Goal: Task Accomplishment & Management: Complete application form

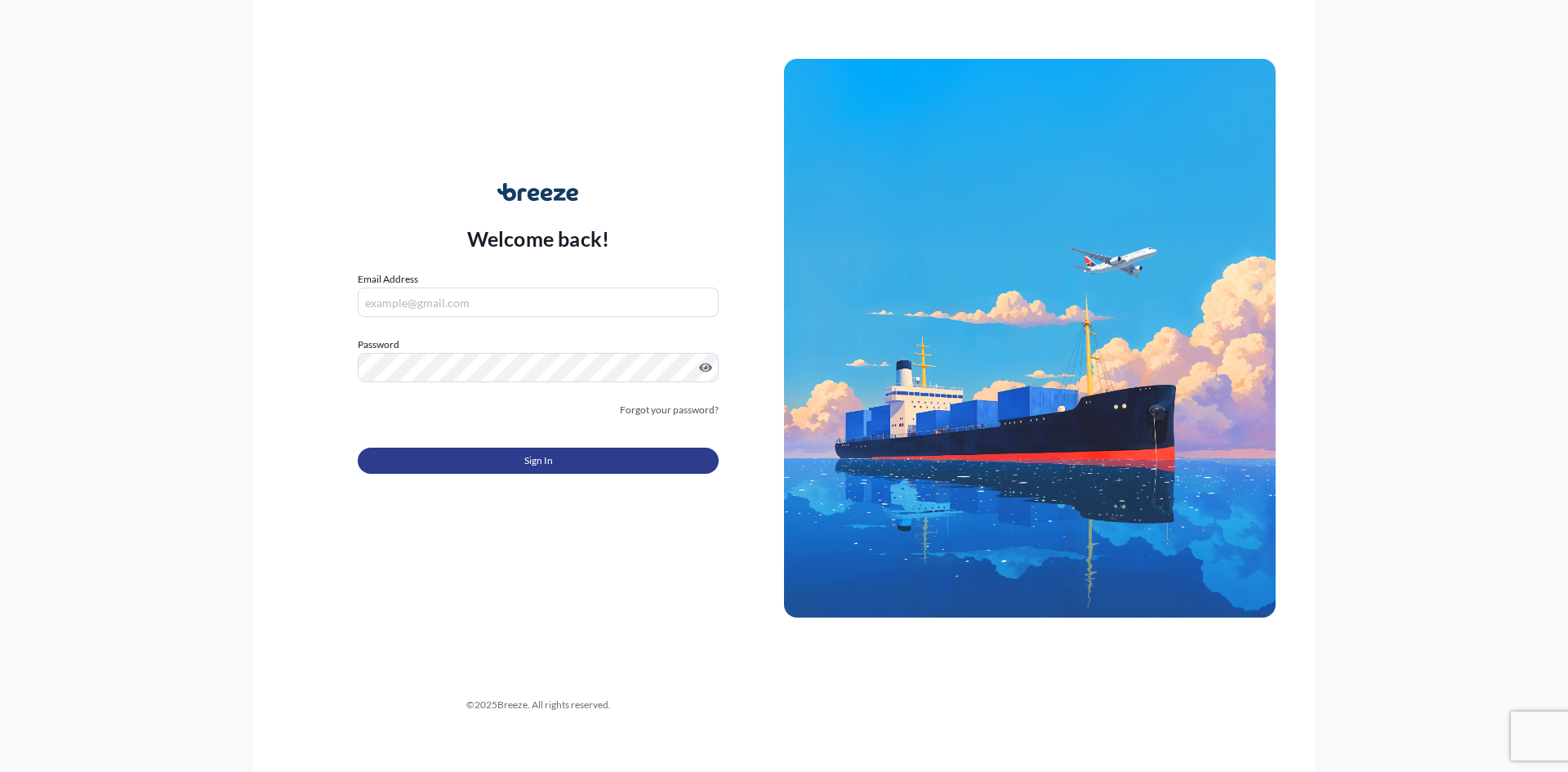
type input "[EMAIL_ADDRESS][DOMAIN_NAME][PERSON_NAME]"
click at [561, 461] on button "Sign In" at bounding box center [537, 460] width 361 height 26
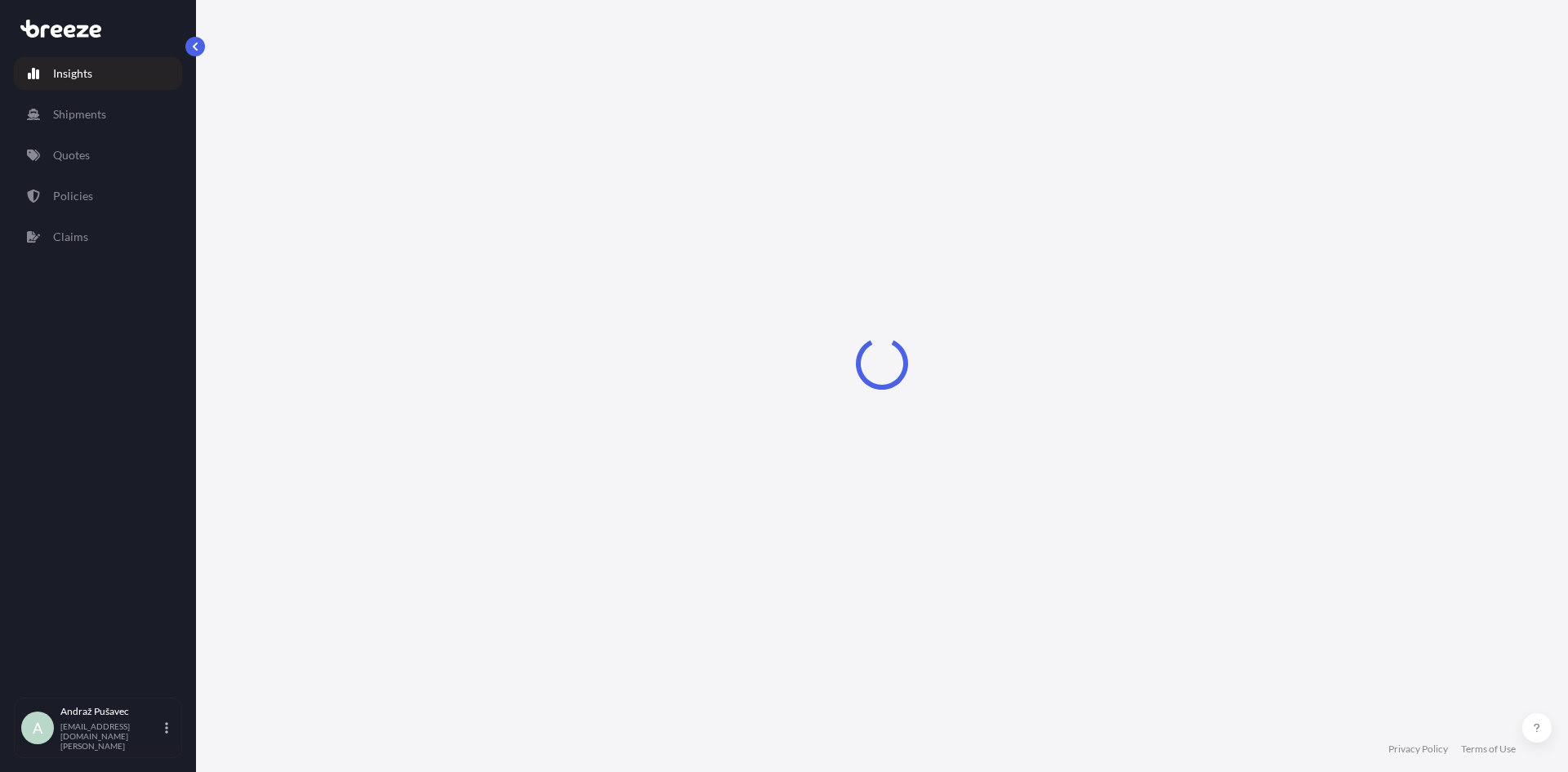
select select "2025"
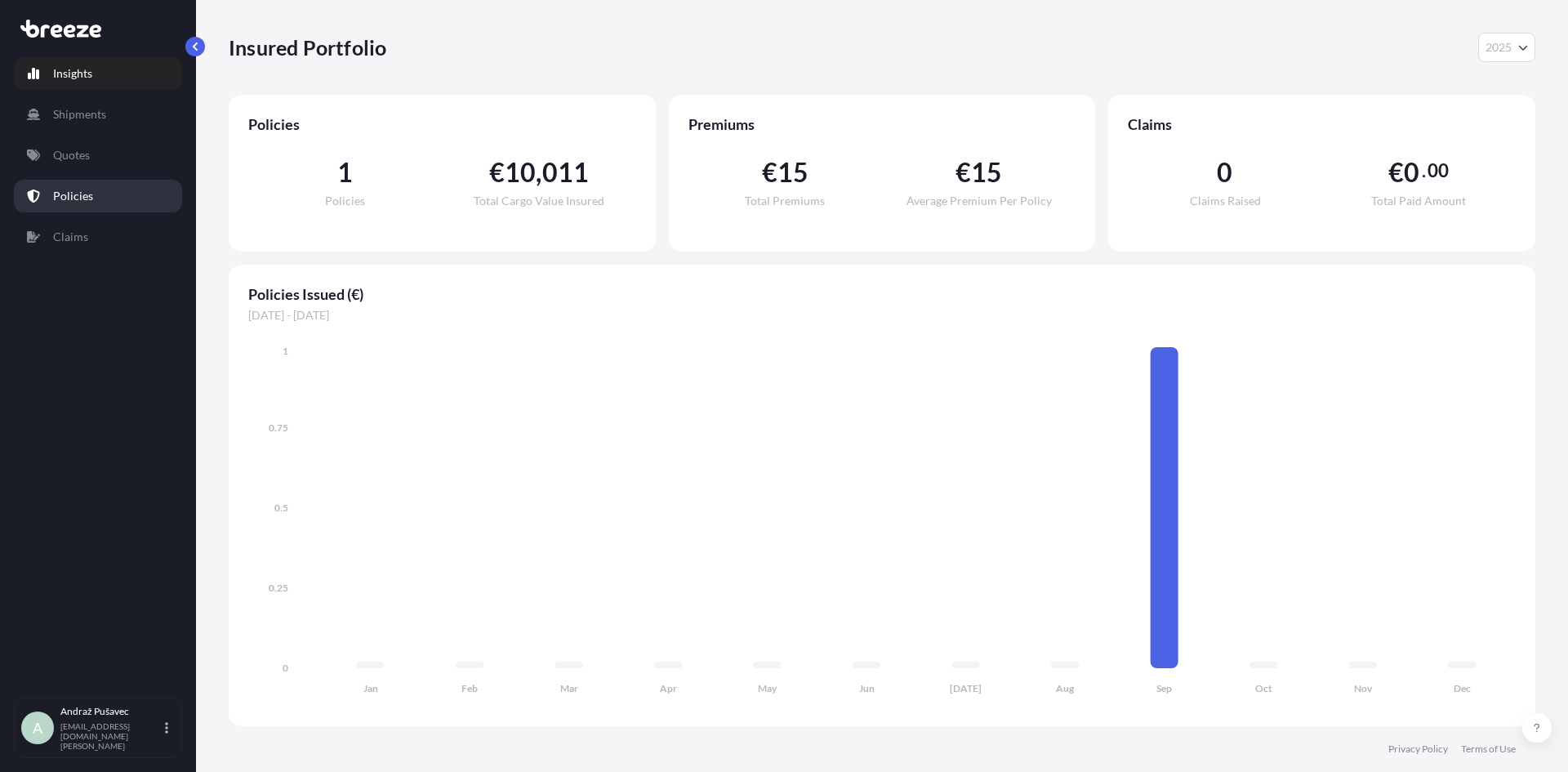
click at [113, 192] on link "Policies" at bounding box center [98, 196] width 168 height 32
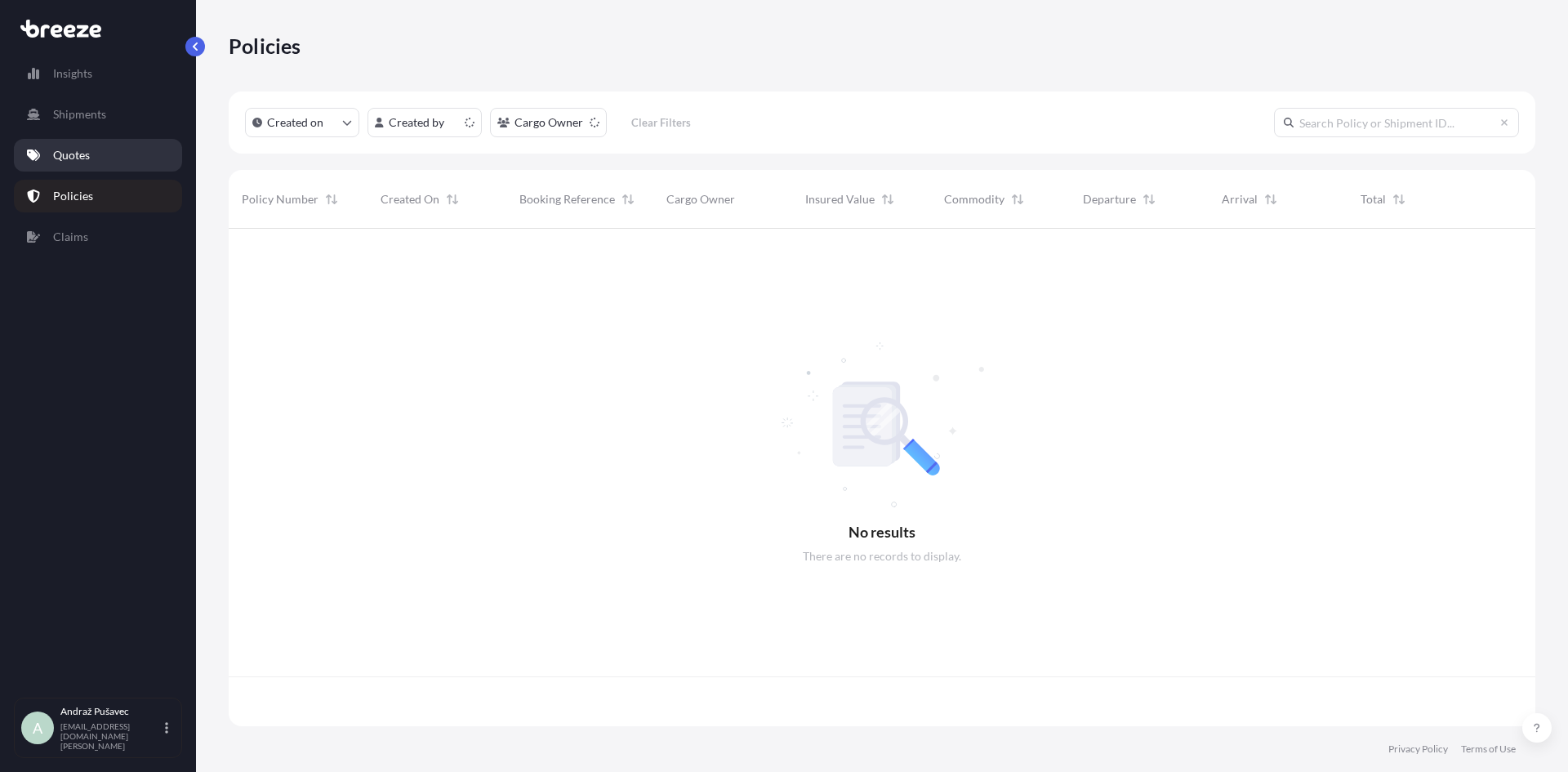
scroll to position [494, 1294]
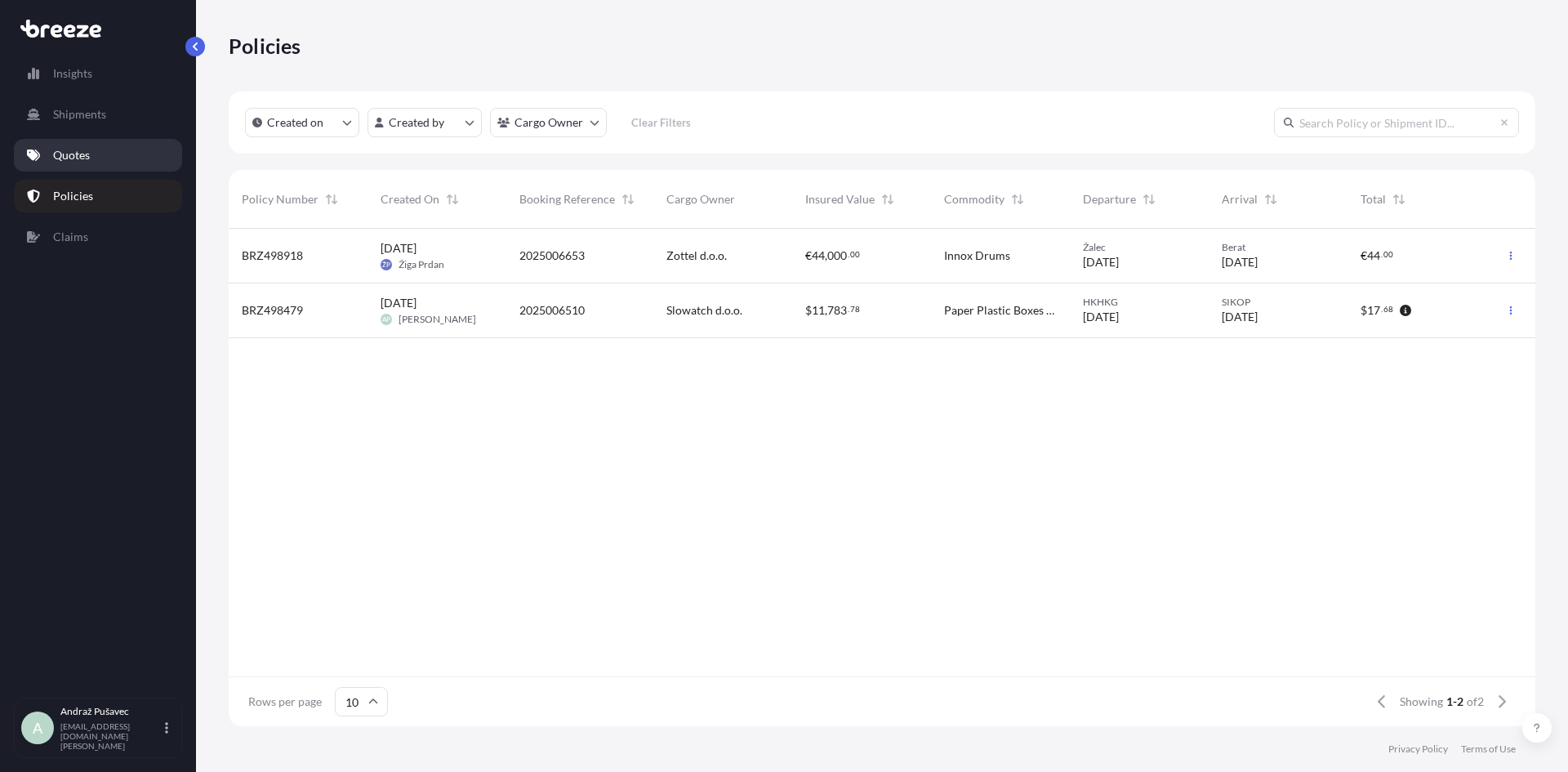
click at [122, 159] on link "Quotes" at bounding box center [98, 155] width 168 height 32
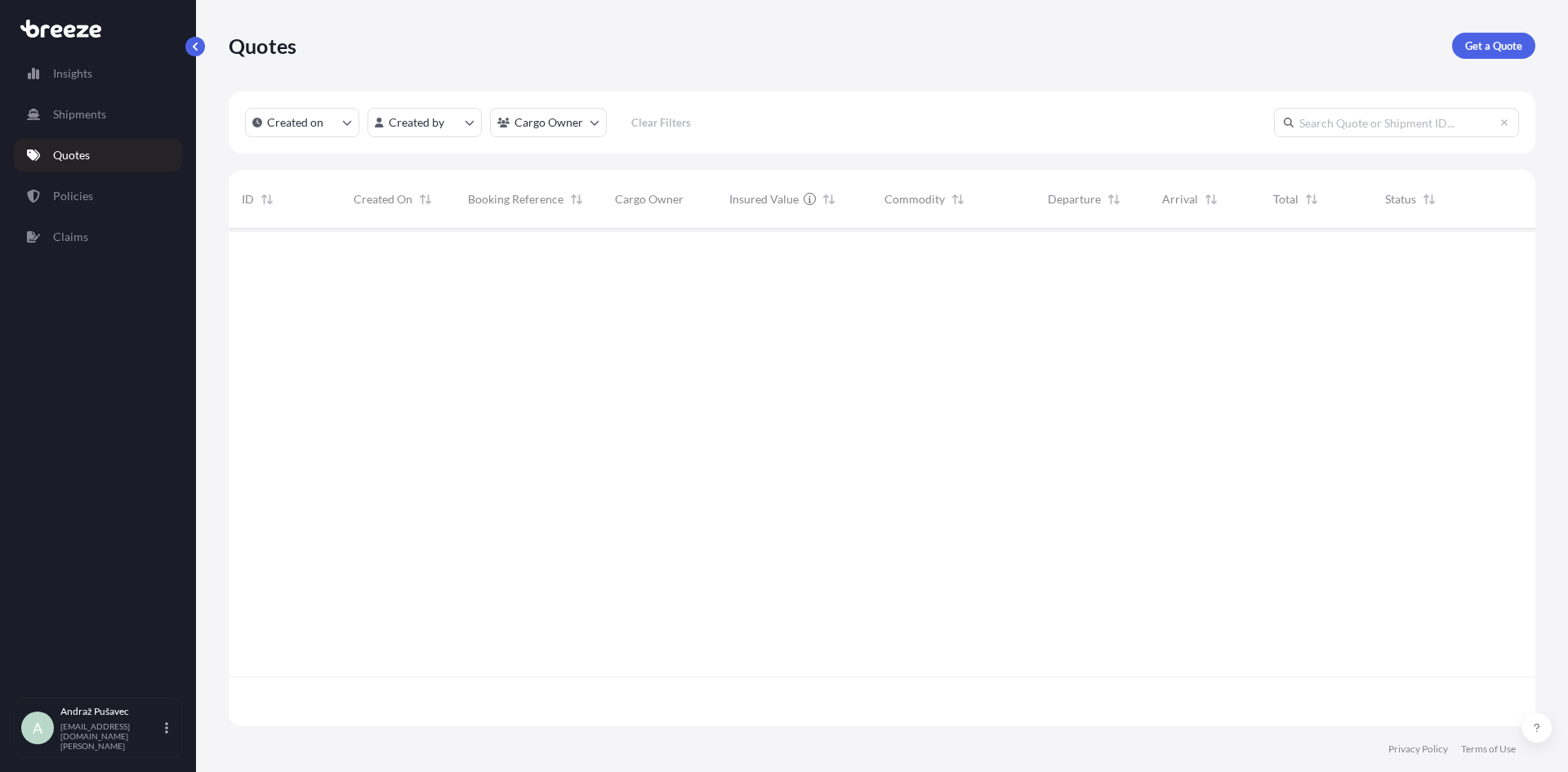
scroll to position [494, 1294]
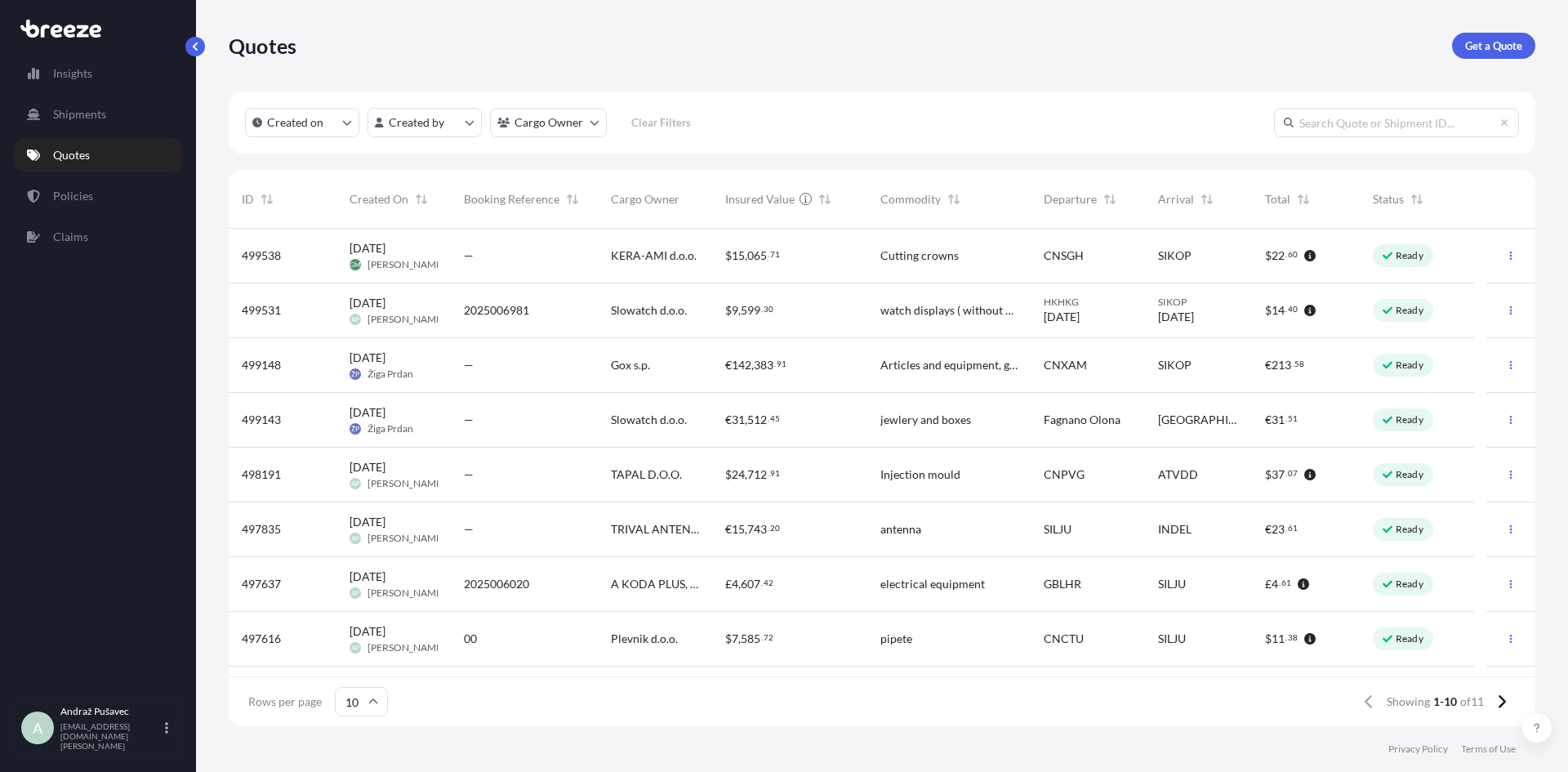
click at [580, 317] on div "2025006981" at bounding box center [524, 311] width 121 height 17
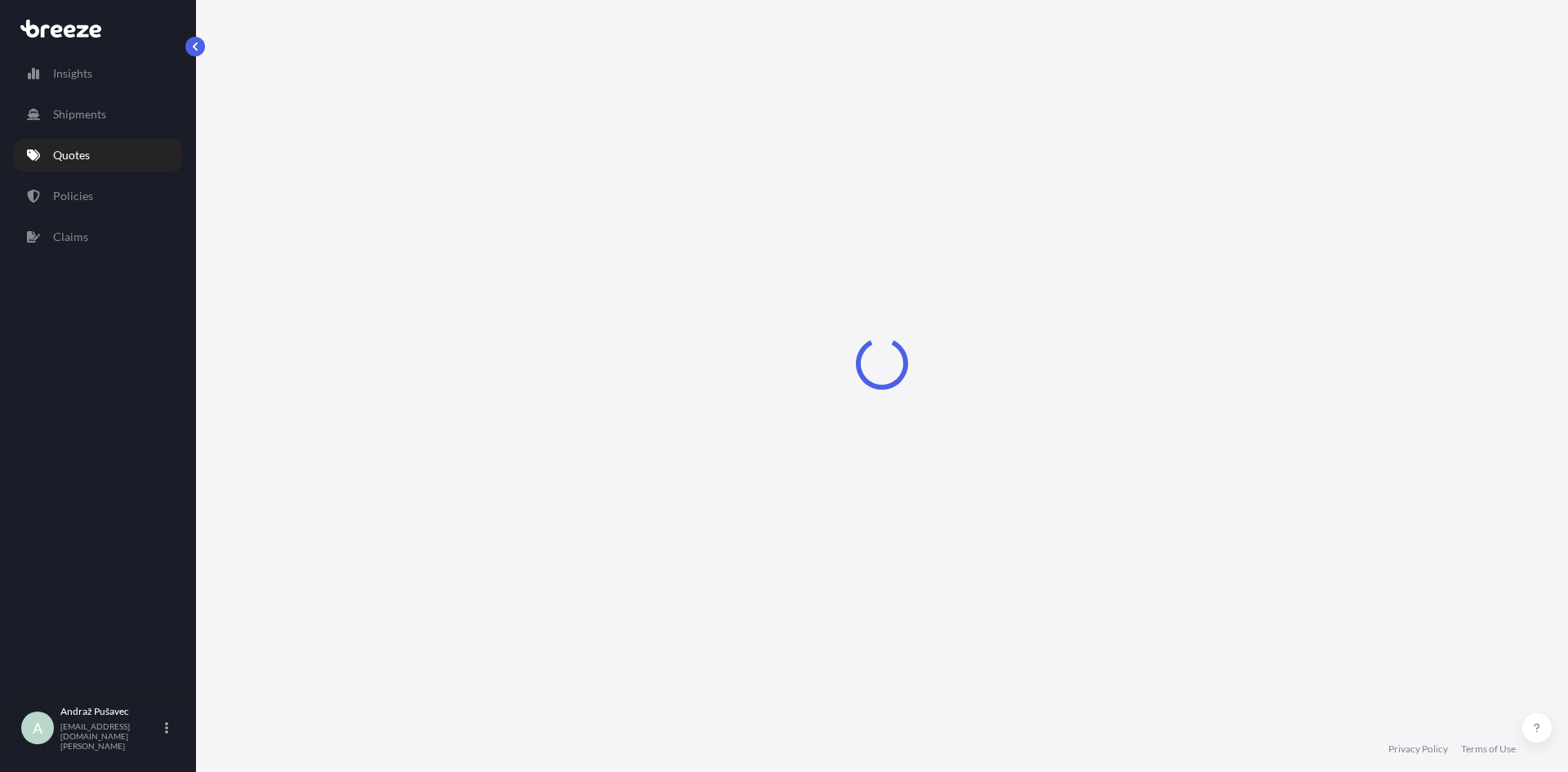
select select "Road"
select select "Sea"
select select "Road"
select select "1"
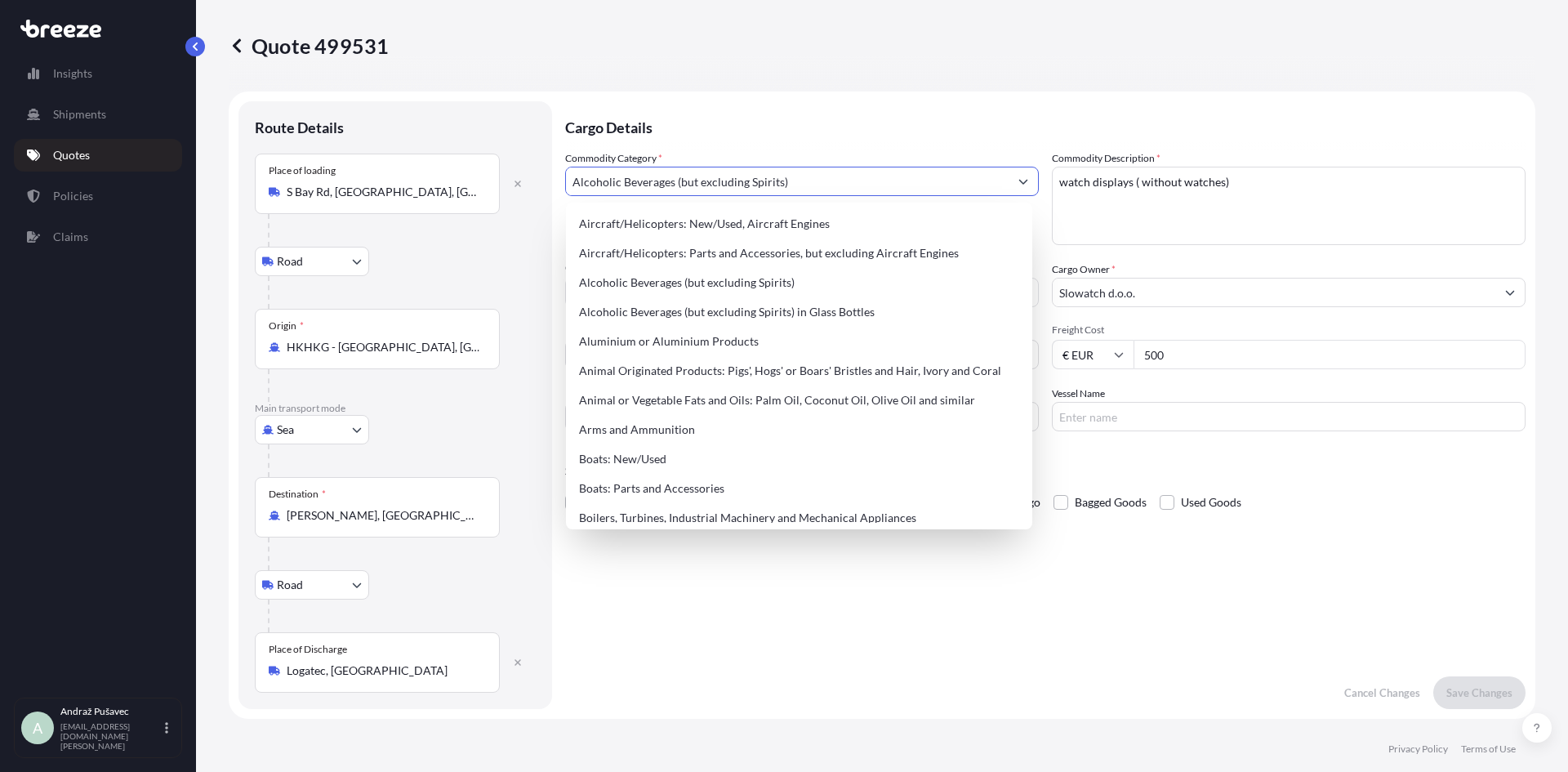
click at [873, 180] on input "Alcoholic Beverages (but excluding Spirits)" at bounding box center [787, 181] width 442 height 29
drag, startPoint x: 873, startPoint y: 180, endPoint x: 547, endPoint y: 195, distance: 326.3
click at [547, 195] on form "Route Details Place of loading [GEOGRAPHIC_DATA], [GEOGRAPHIC_DATA] Rail Origin…" at bounding box center [882, 405] width 1307 height 627
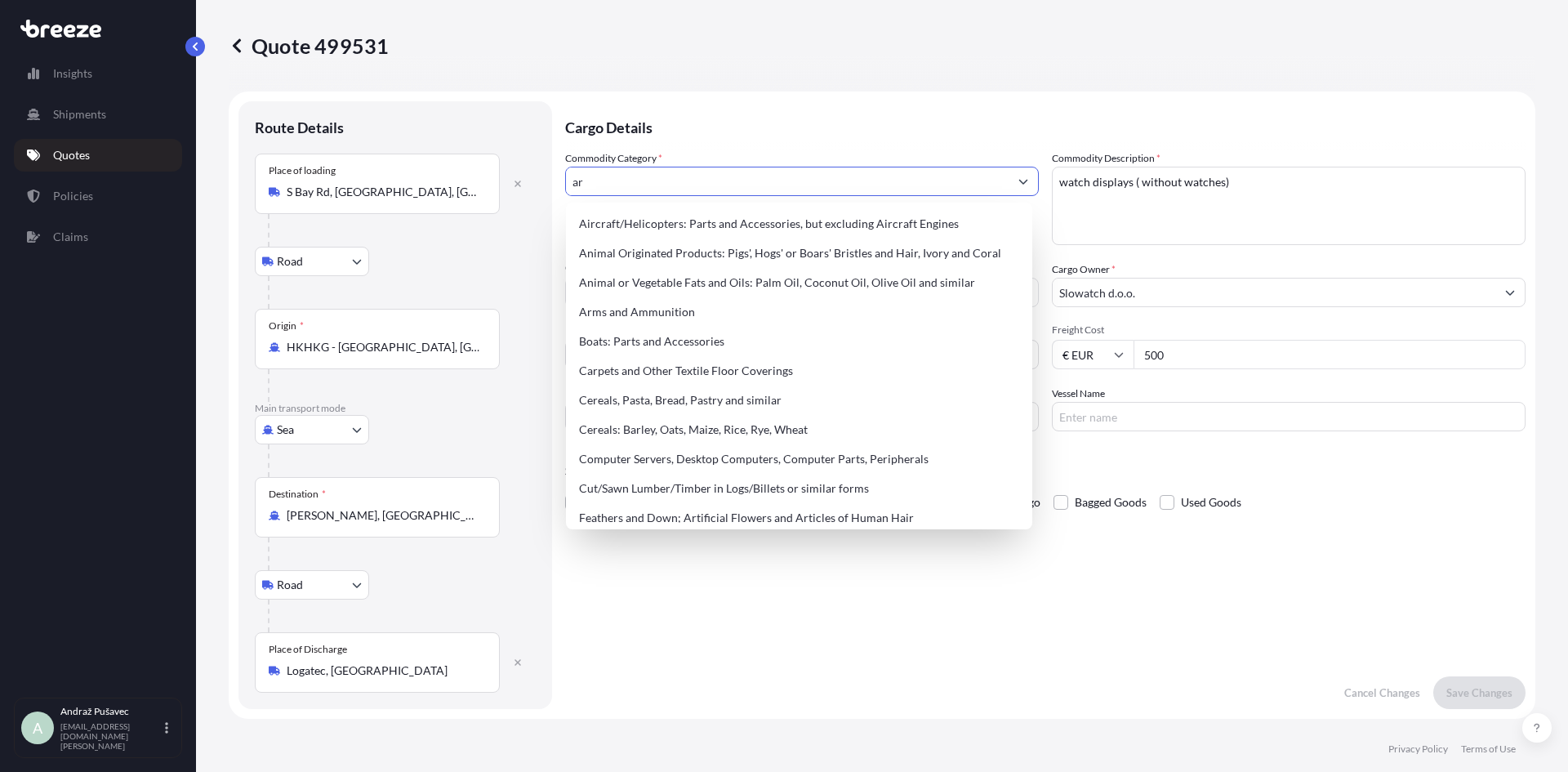
type input "a"
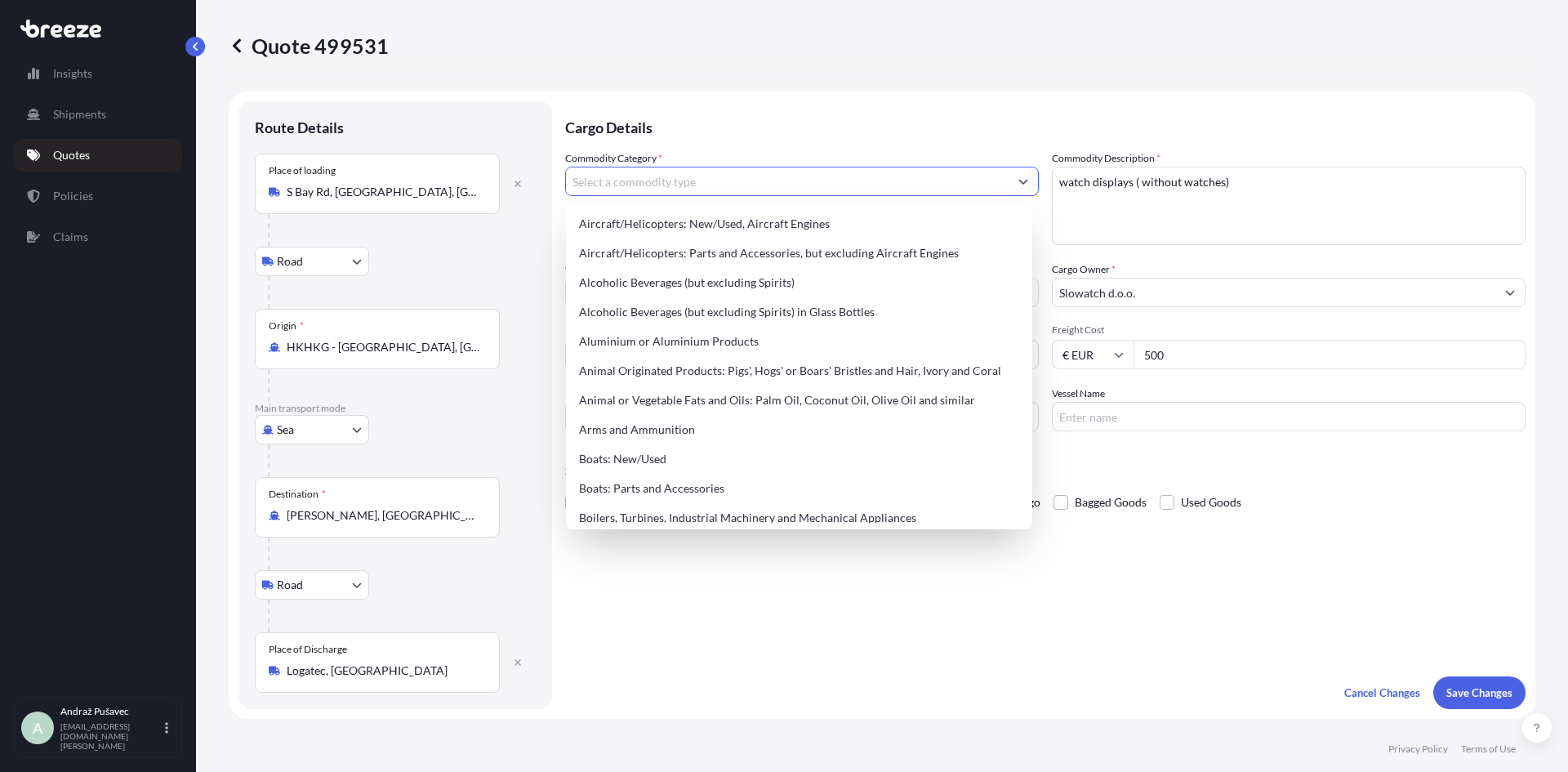
click at [149, 194] on link "Policies" at bounding box center [98, 196] width 168 height 32
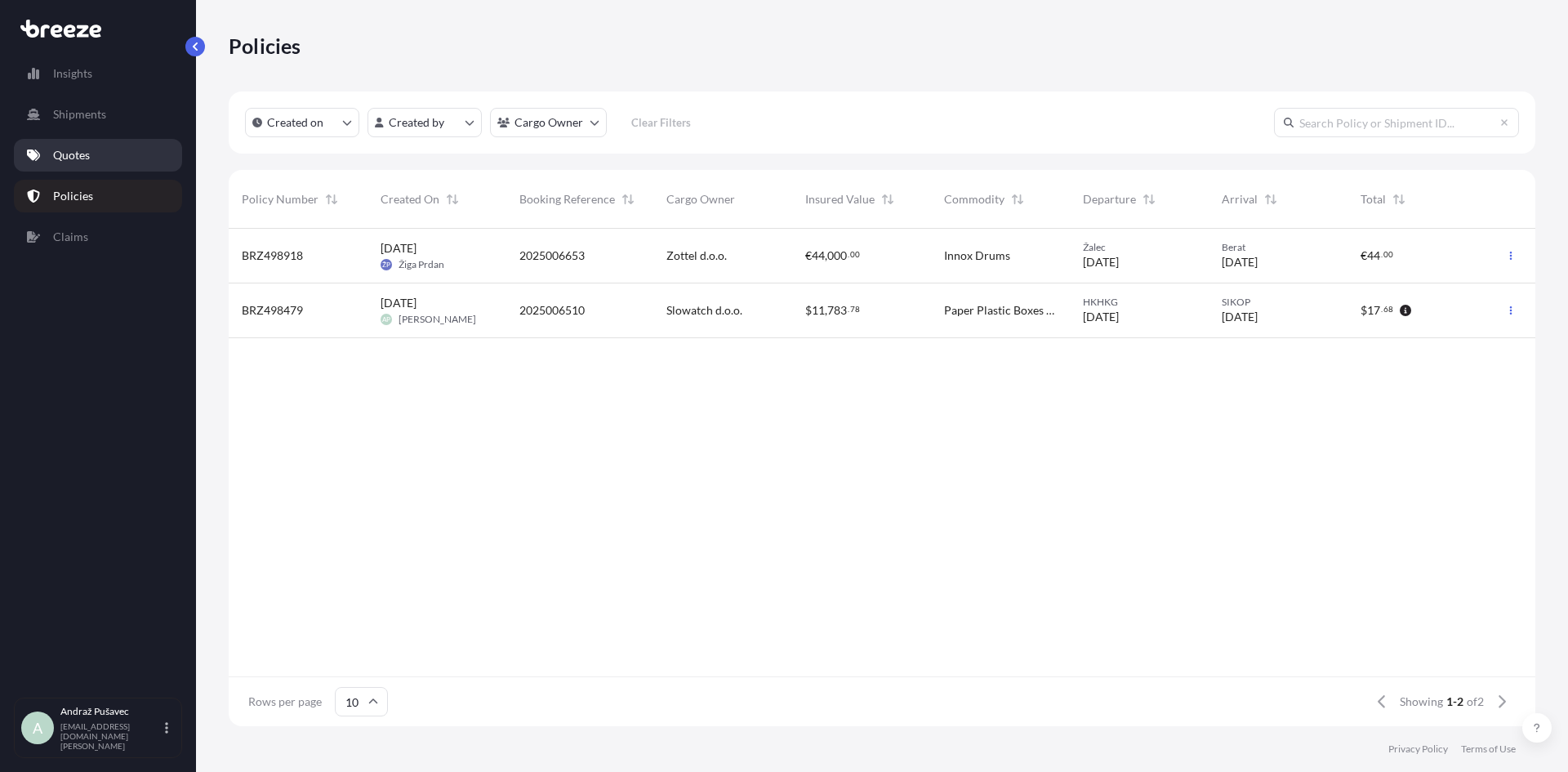
click at [157, 160] on link "Quotes" at bounding box center [98, 155] width 168 height 32
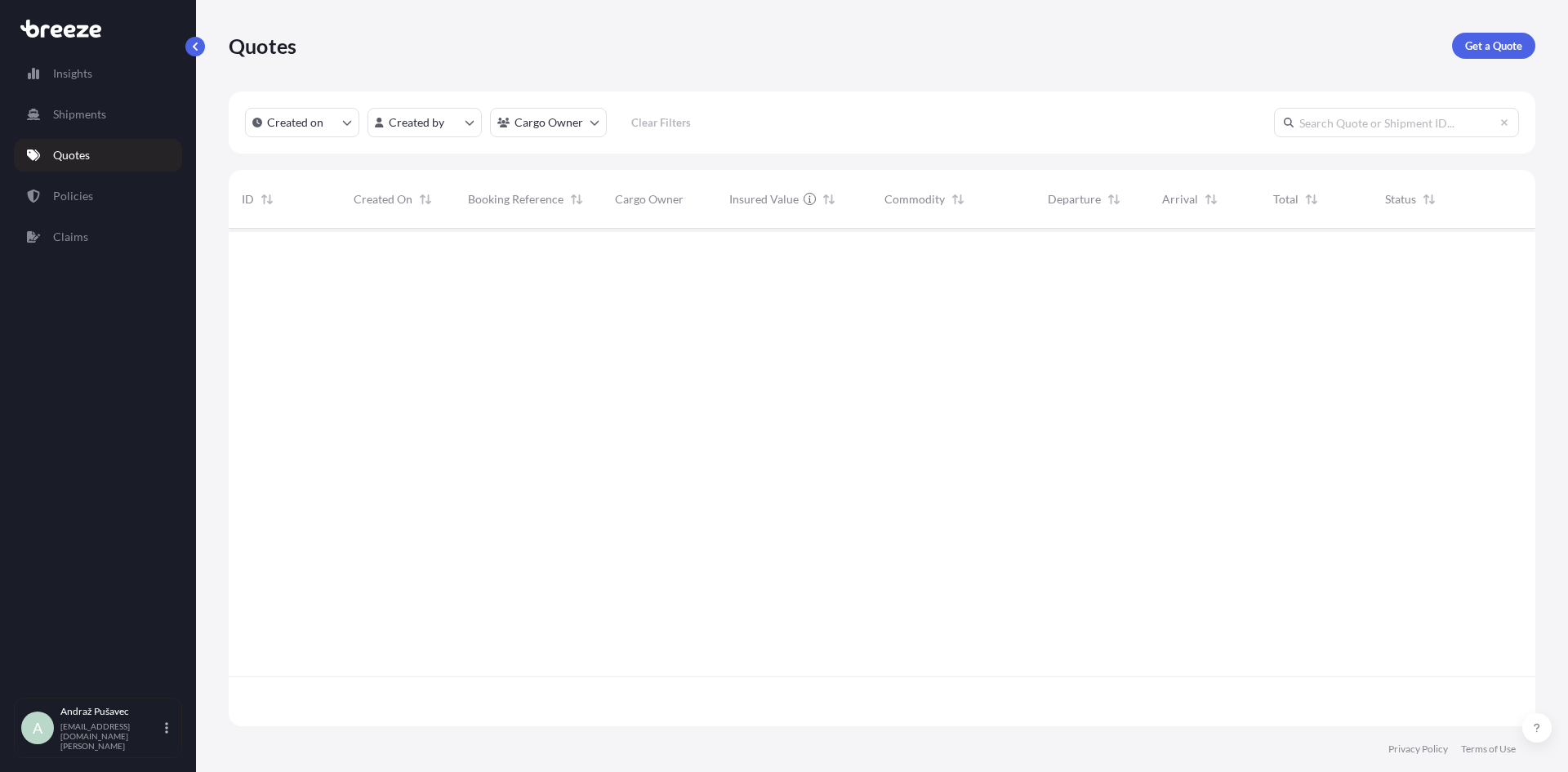
scroll to position [494, 1294]
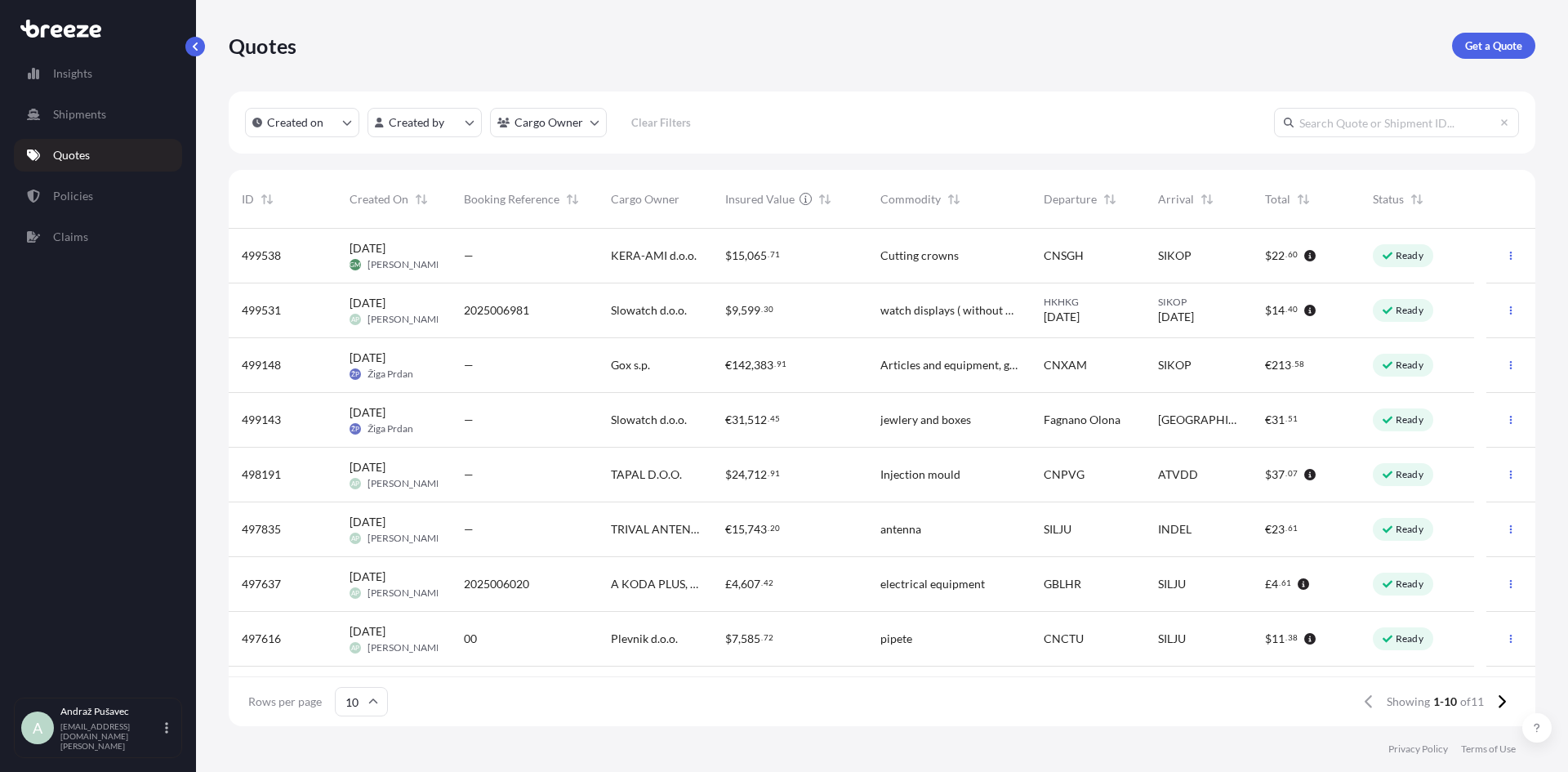
click at [501, 321] on div "2025006981" at bounding box center [524, 311] width 147 height 55
select select "Road"
select select "Sea"
select select "Road"
select select "1"
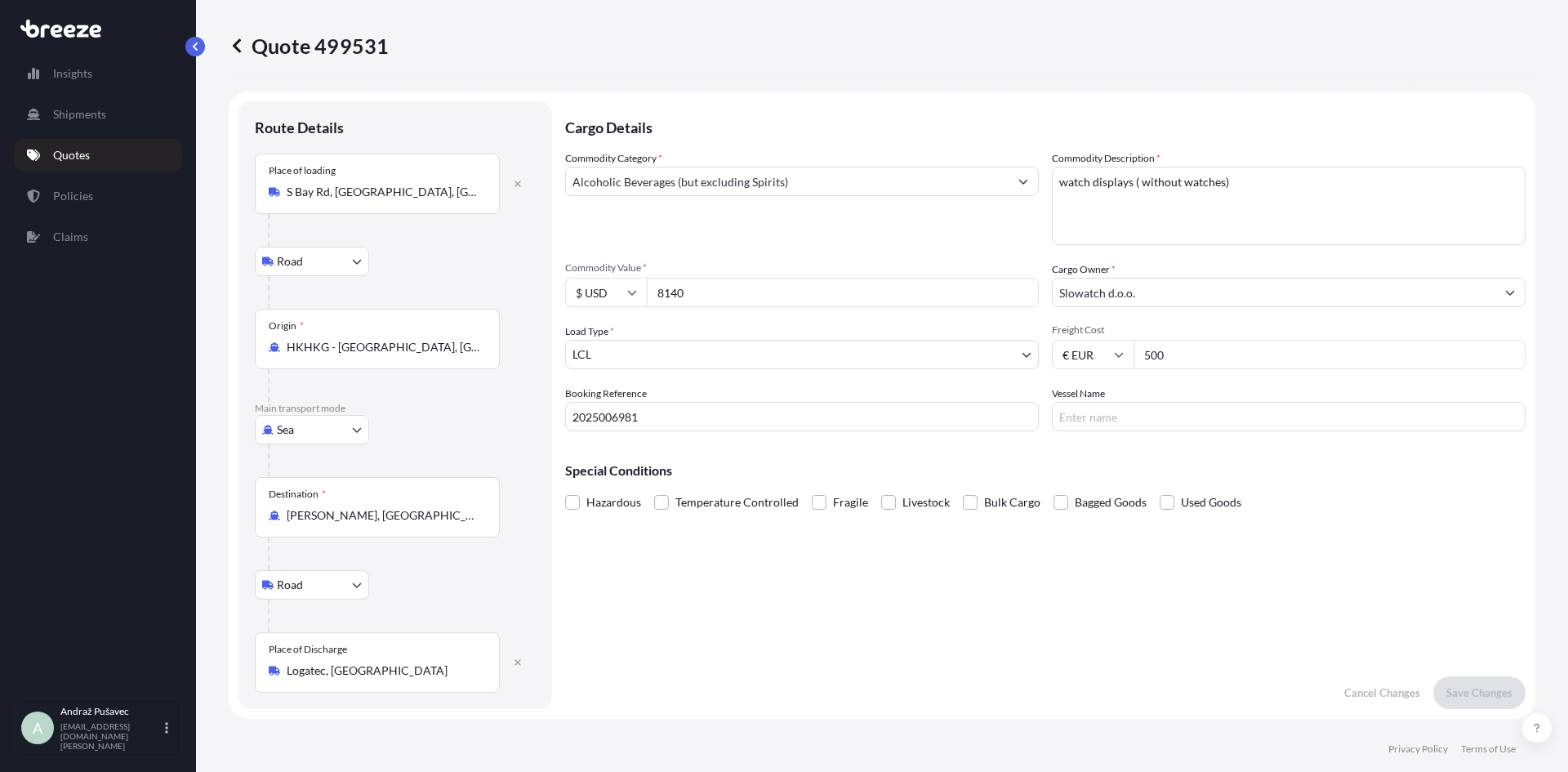
click at [670, 184] on input "Alcoholic Beverages (but excluding Spirits)" at bounding box center [787, 181] width 442 height 29
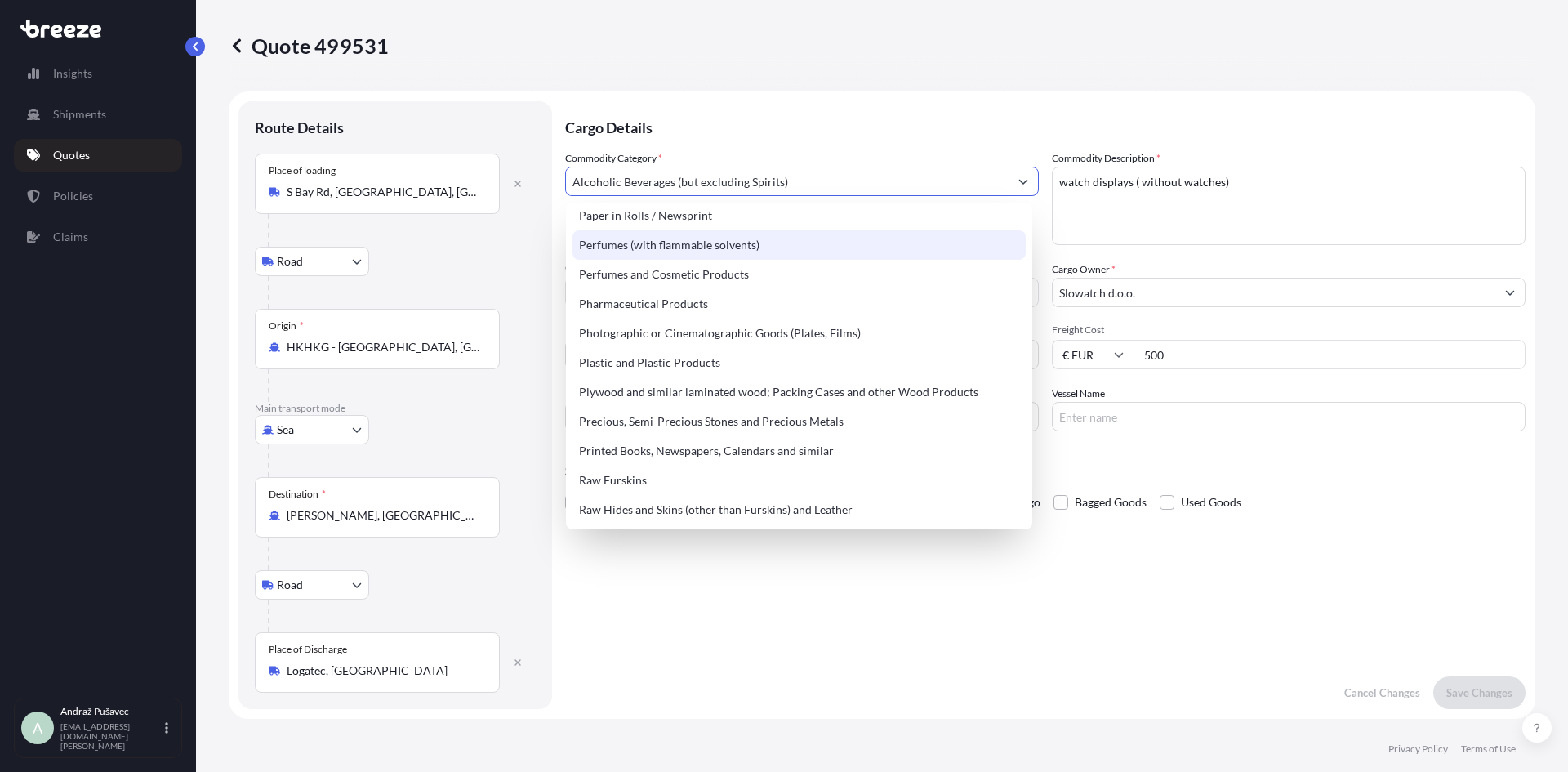
scroll to position [2858, 0]
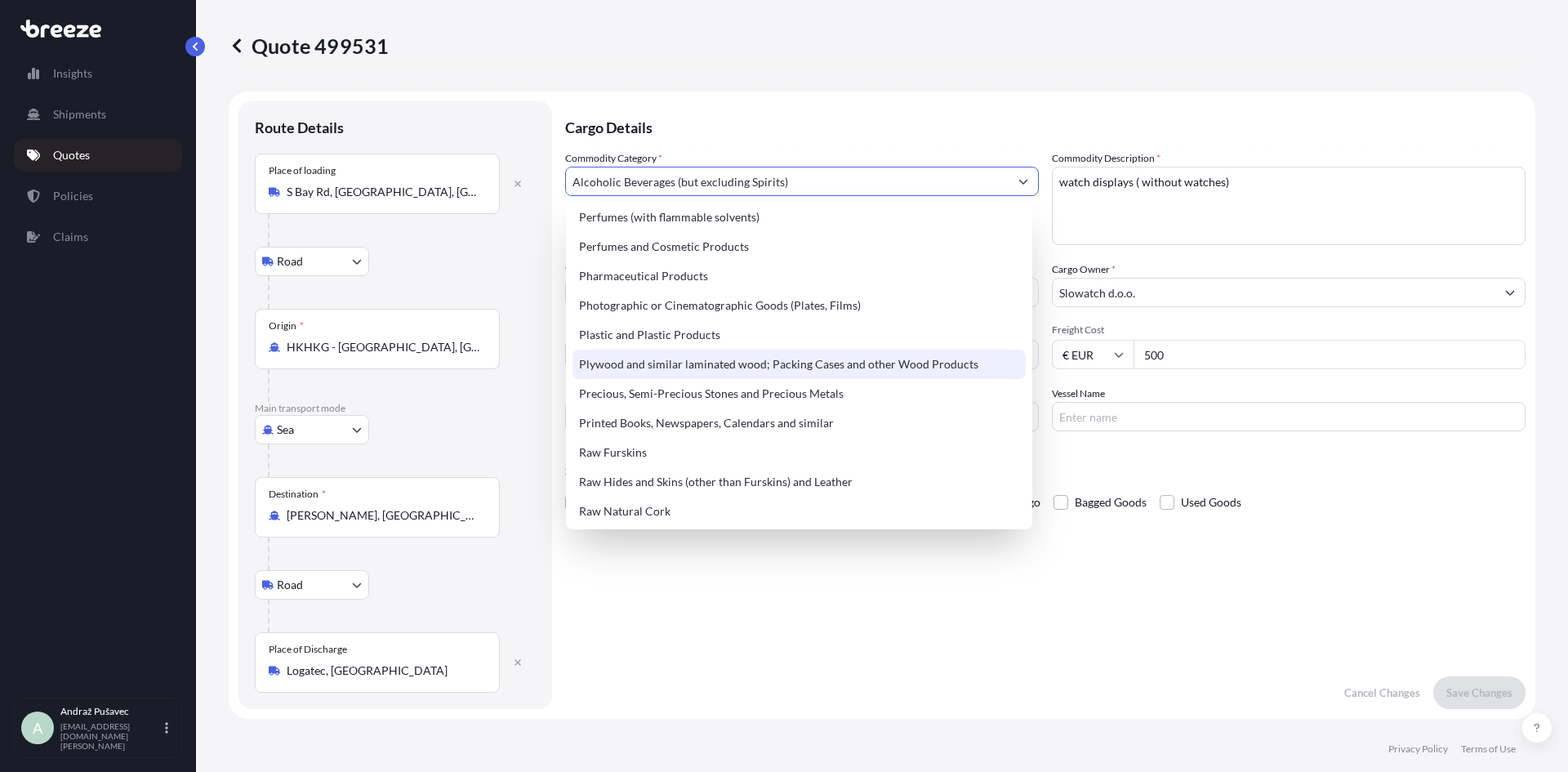
click at [758, 372] on div "Plywood and similar laminated wood; Packing Cases and other Wood Products" at bounding box center [799, 364] width 453 height 29
type input "Plywood and similar laminated wood; Packing Cases and other Wood Products"
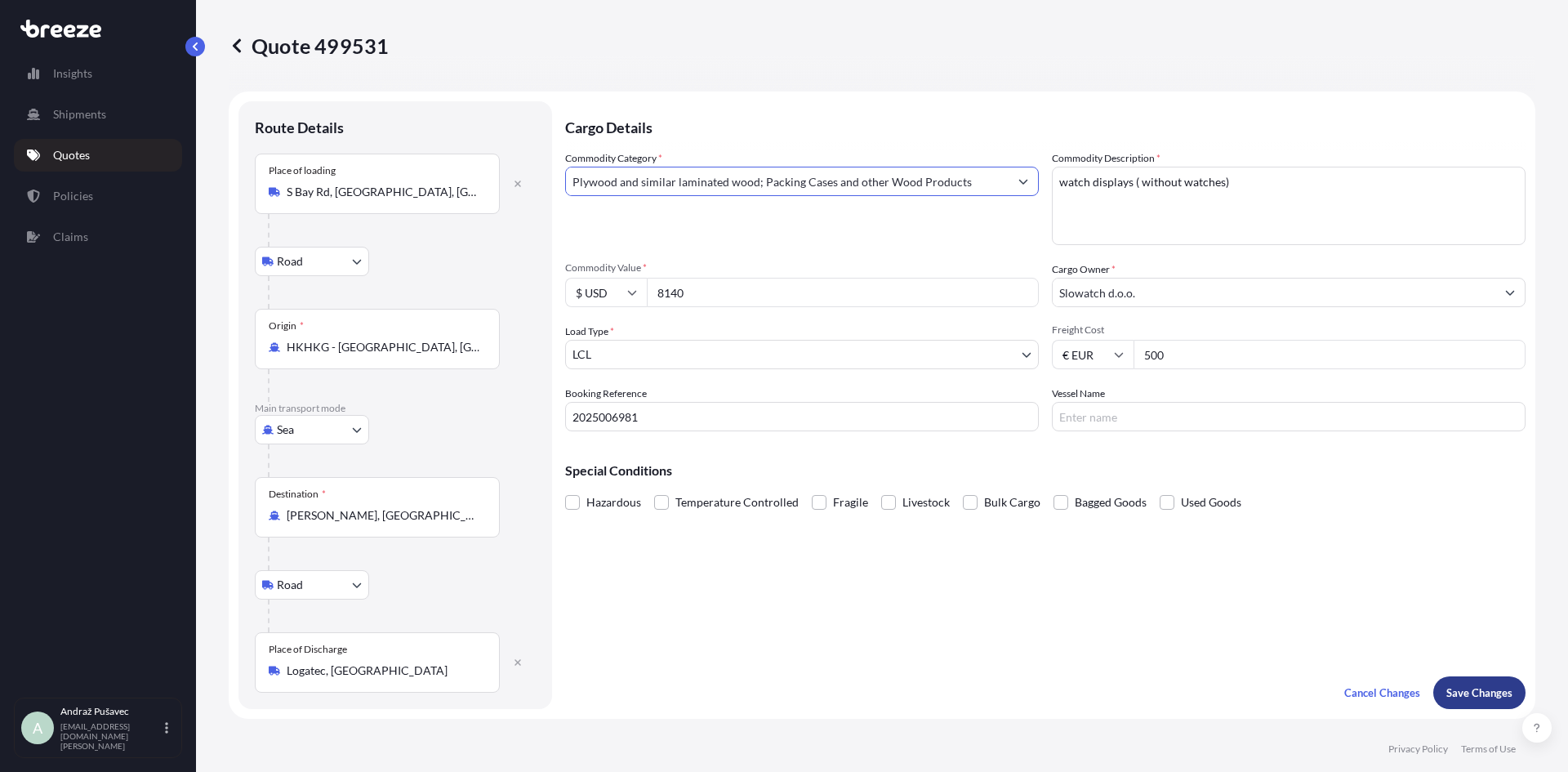
click at [1447, 687] on p "Save Changes" at bounding box center [1479, 693] width 66 height 17
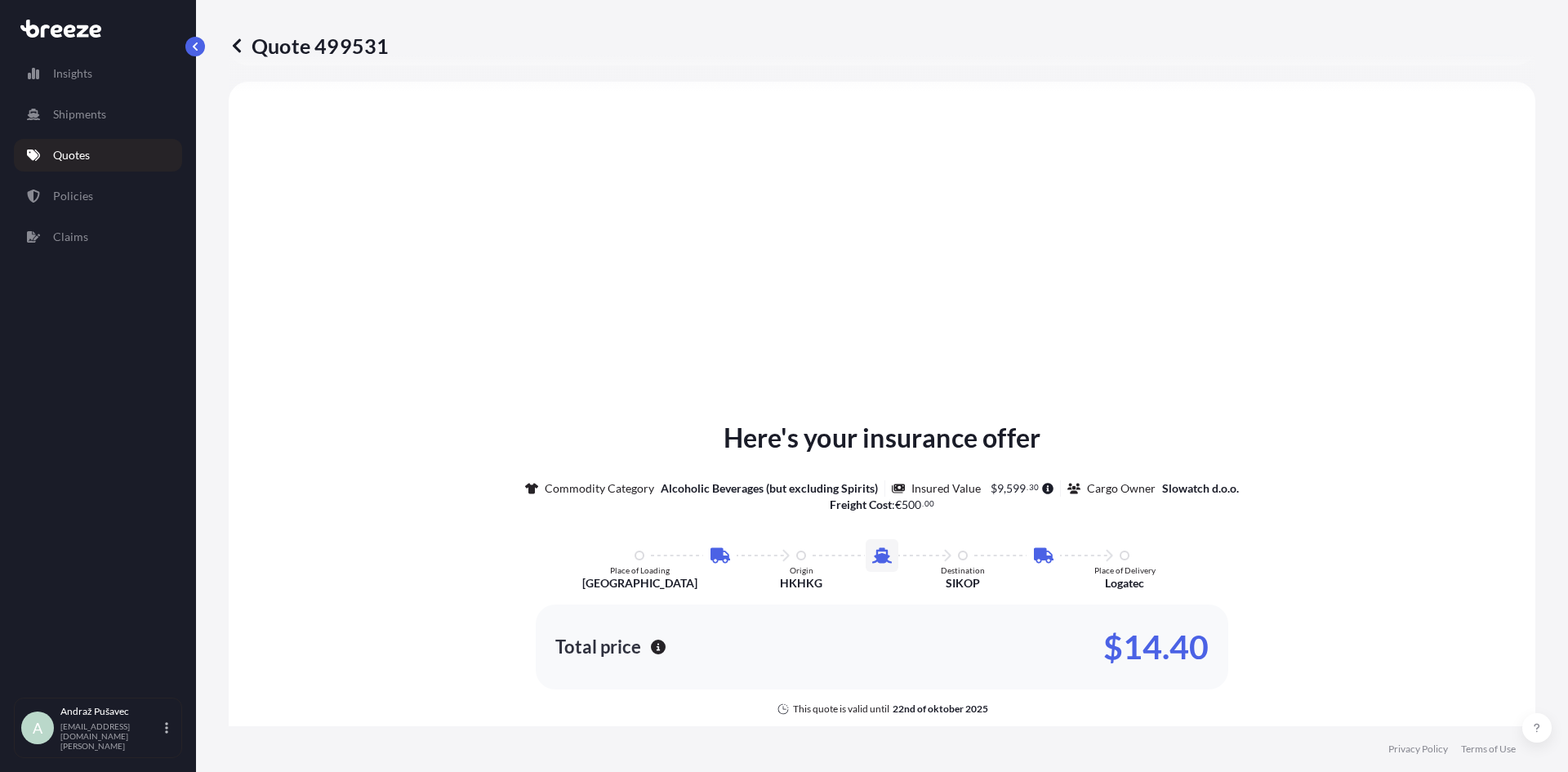
select select "Road"
select select "Sea"
select select "Road"
select select "1"
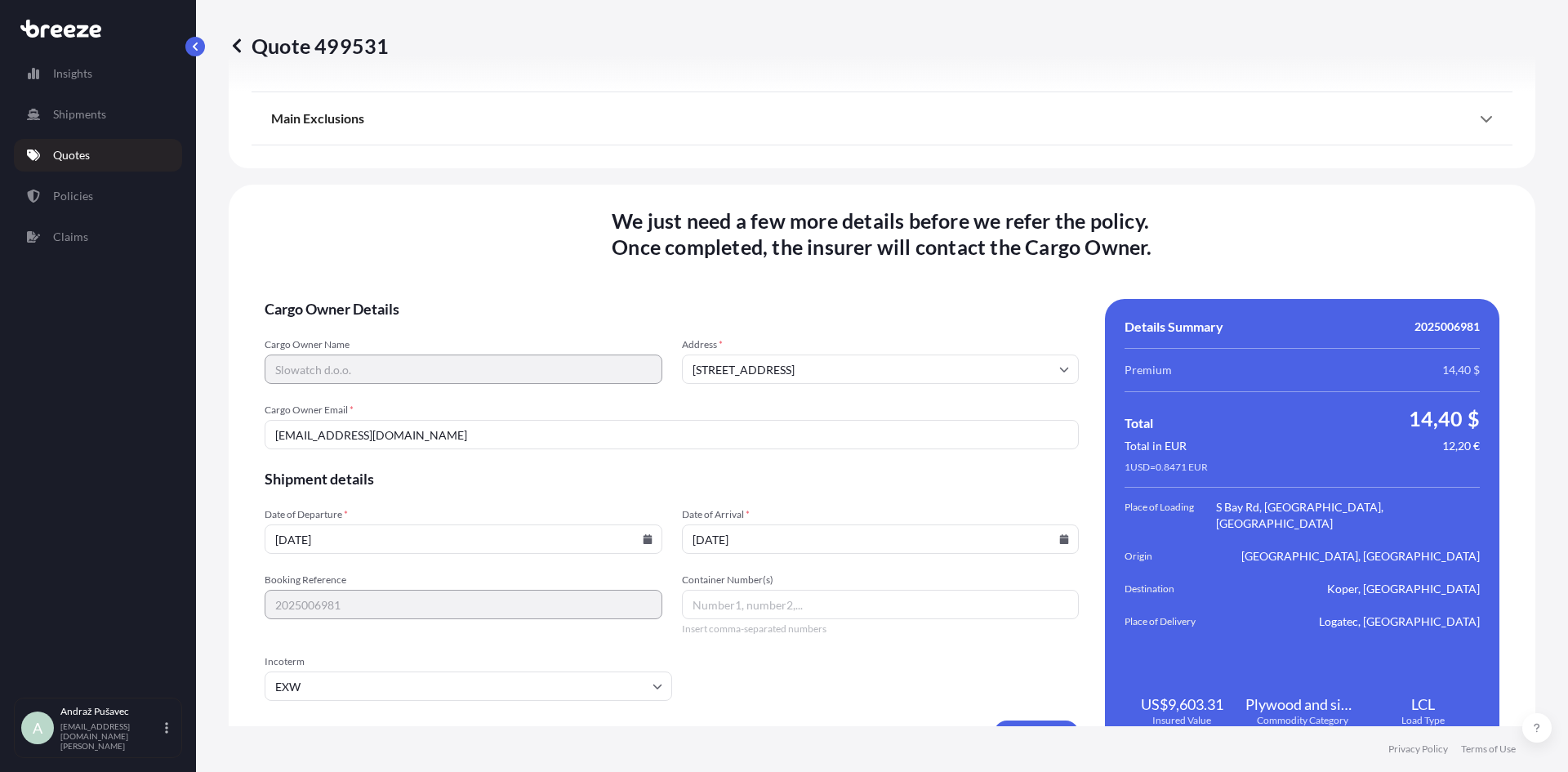
scroll to position [2290, 0]
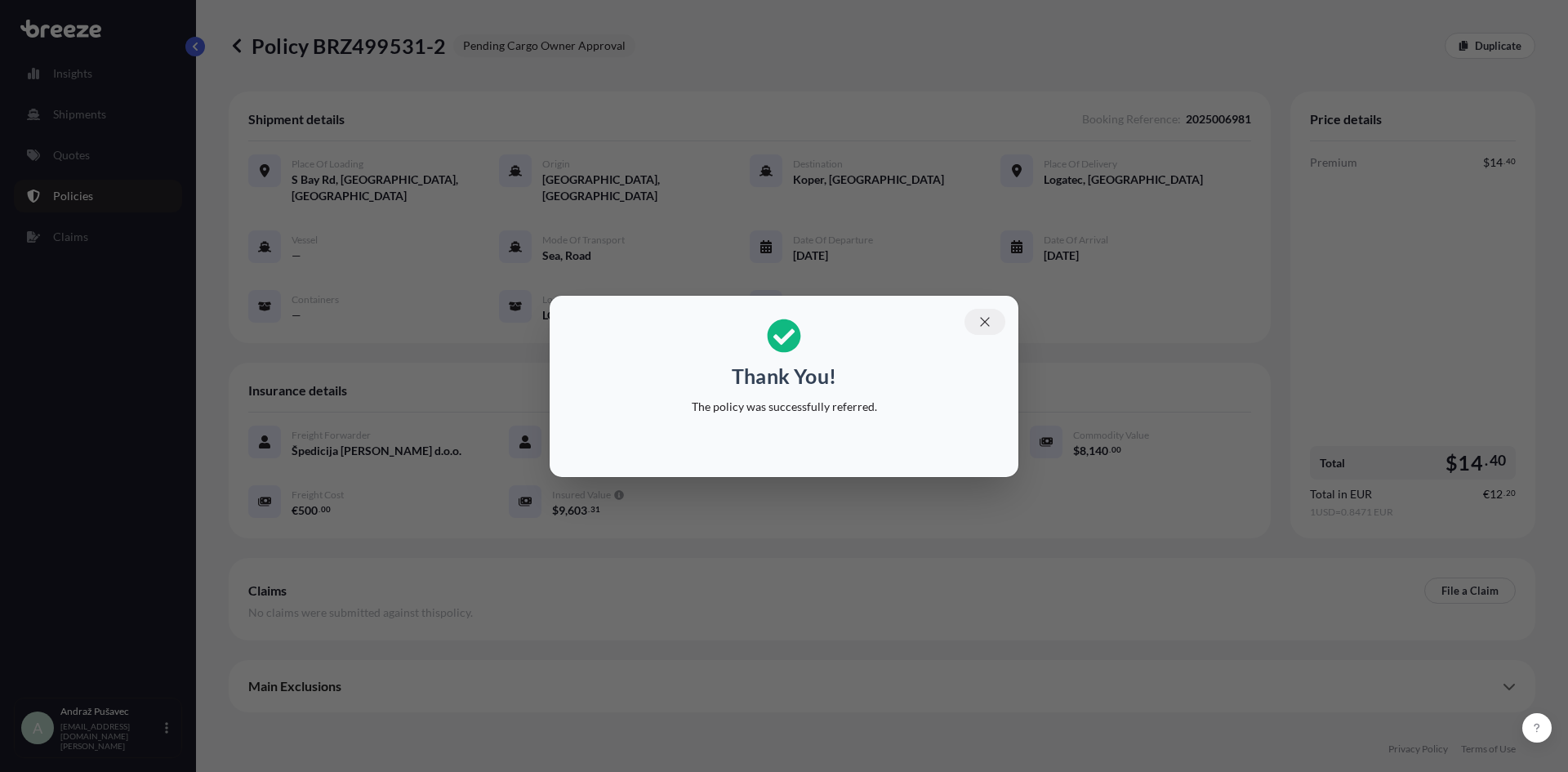
click at [991, 325] on icon "button" at bounding box center [985, 322] width 15 height 15
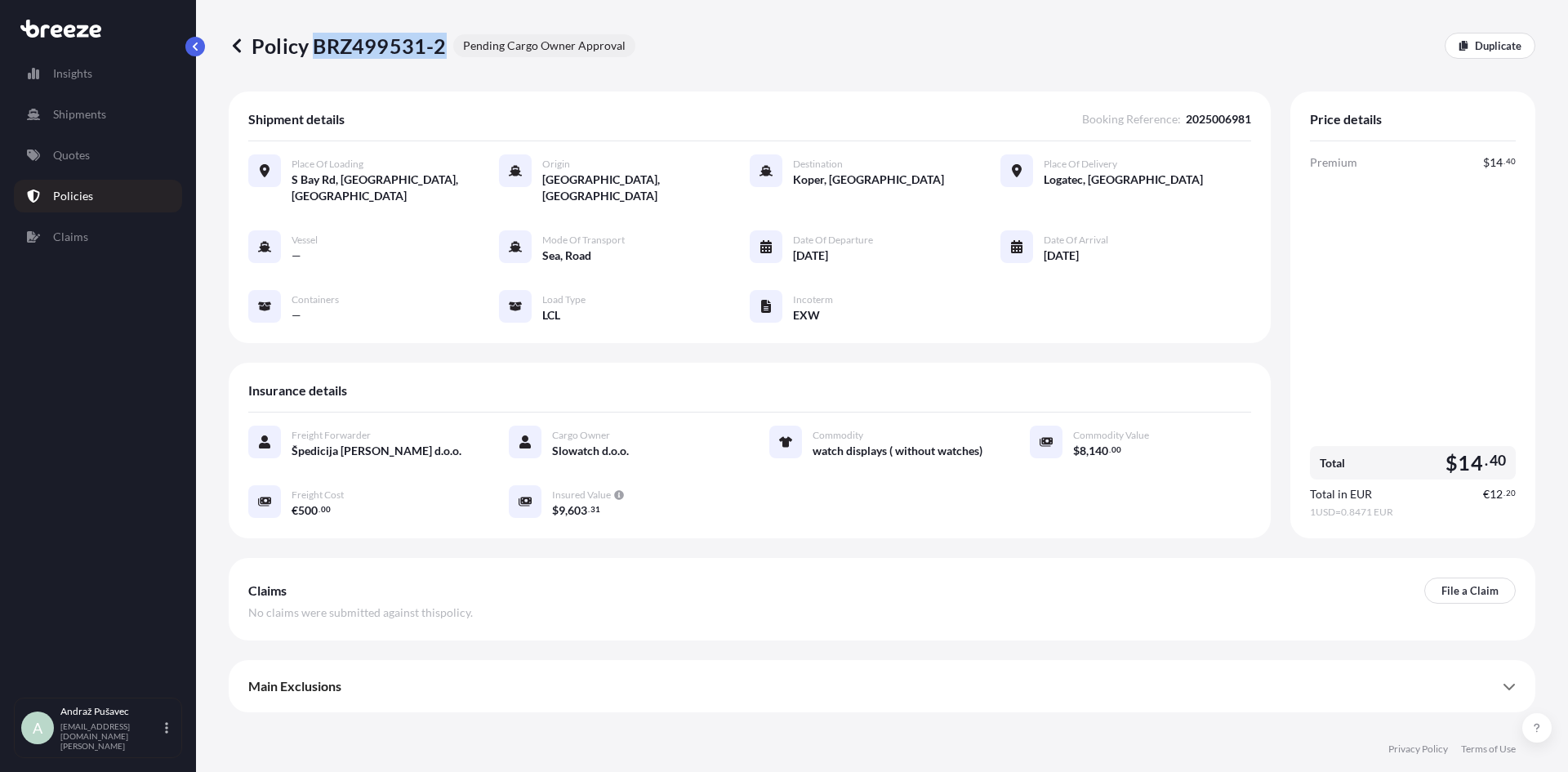
drag, startPoint x: 315, startPoint y: 48, endPoint x: 441, endPoint y: 46, distance: 126.0
click at [441, 46] on p "Policy BRZ499531-2" at bounding box center [338, 45] width 218 height 26
copy p "BRZ499531-2"
